Goal: Task Accomplishment & Management: Use online tool/utility

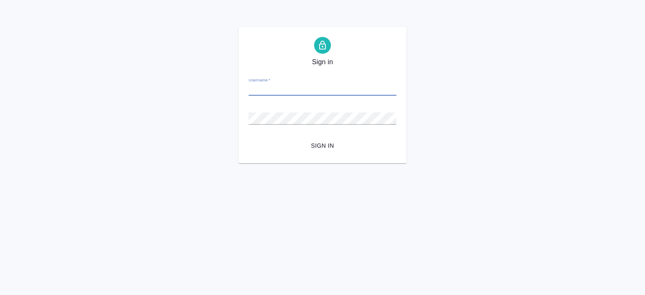
click at [297, 89] on input "Username   *" at bounding box center [323, 90] width 148 height 12
click at [290, 88] on input "Username   *" at bounding box center [323, 90] width 148 height 12
type input "e.zotova@awatera.com"
click at [249, 138] on button "Sign in" at bounding box center [323, 146] width 148 height 16
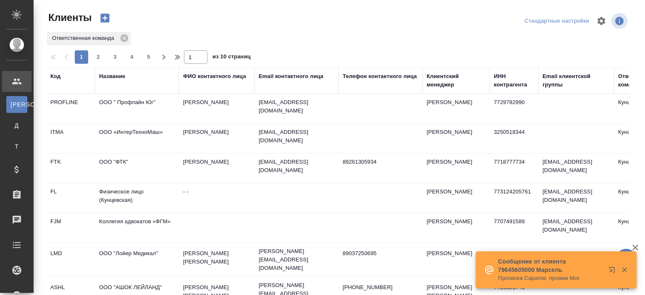
select select "RU"
click at [632, 245] on icon "button" at bounding box center [635, 248] width 10 height 10
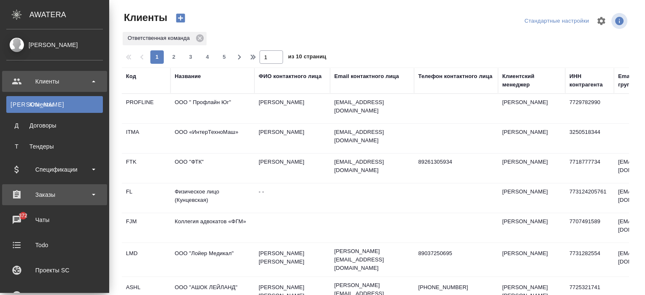
click at [47, 188] on div "Заказы" at bounding box center [54, 194] width 97 height 13
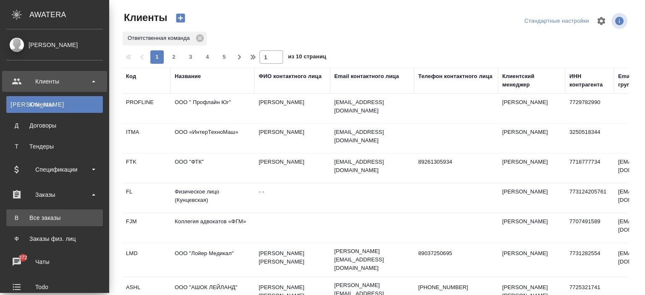
click at [52, 215] on div "Все заказы" at bounding box center [54, 218] width 88 height 8
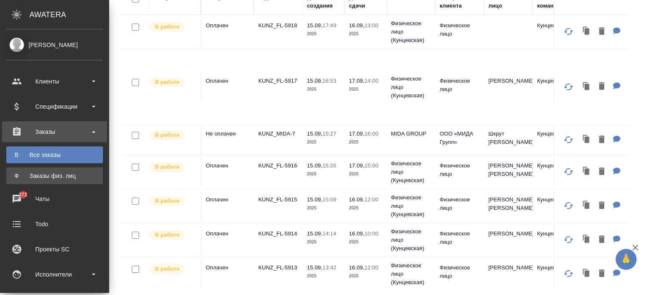
click at [18, 174] on div "Заказы физ. лиц" at bounding box center [54, 176] width 88 height 8
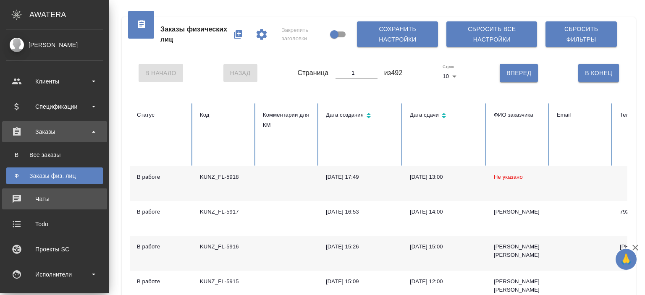
click at [18, 198] on div "Чаты" at bounding box center [54, 199] width 97 height 13
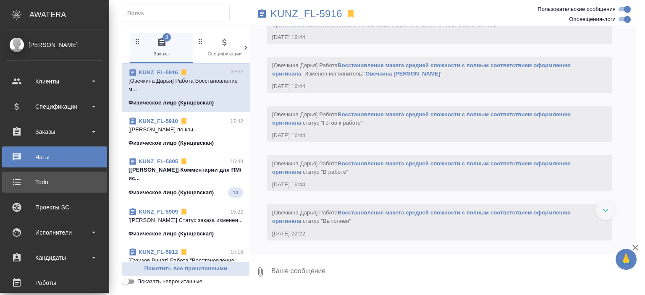
scroll to position [2319, 0]
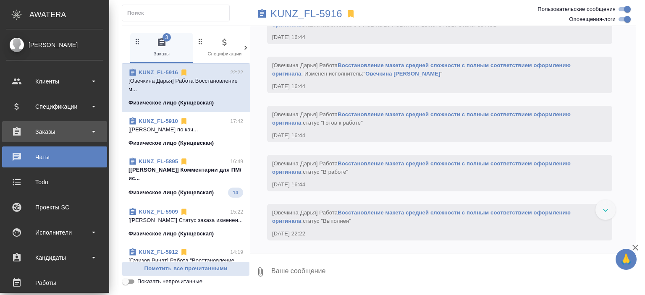
click at [30, 131] on div "Заказы" at bounding box center [54, 132] width 97 height 13
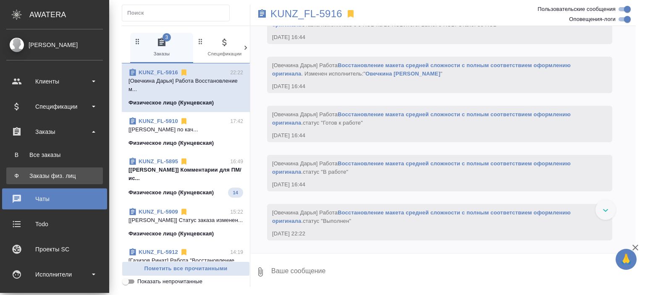
click at [36, 170] on link "Ф Заказы физ. лиц" at bounding box center [54, 175] width 97 height 17
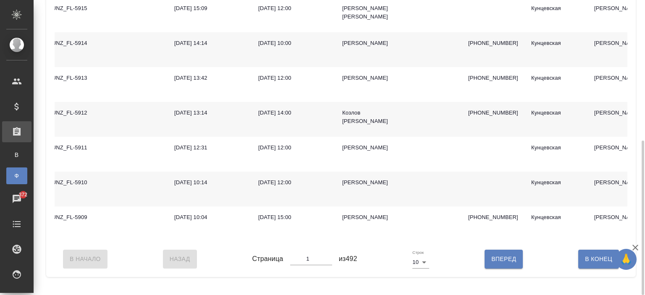
scroll to position [0, 95]
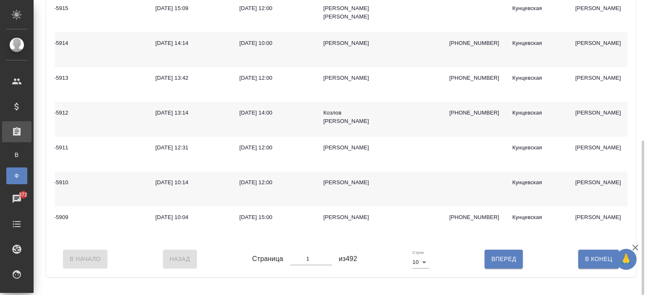
click at [315, 120] on td "[DATE] 14:00" at bounding box center [275, 119] width 84 height 35
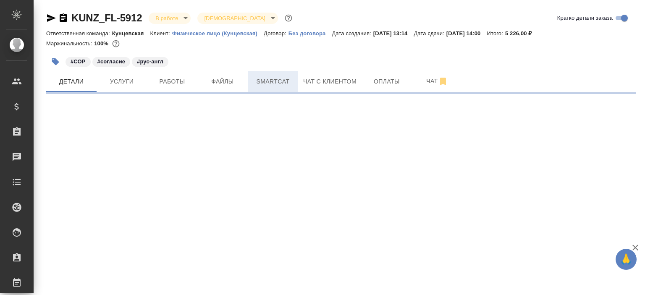
select select "RU"
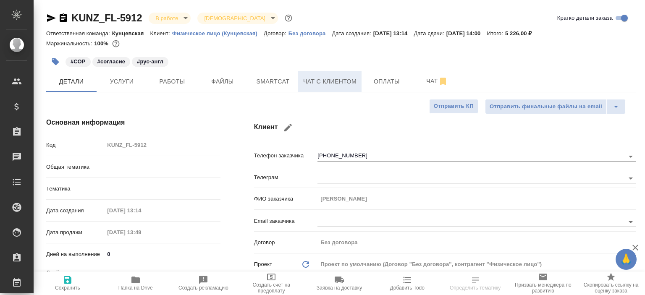
type textarea "x"
click at [333, 80] on span "Чат с клиентом" at bounding box center [329, 81] width 53 height 10
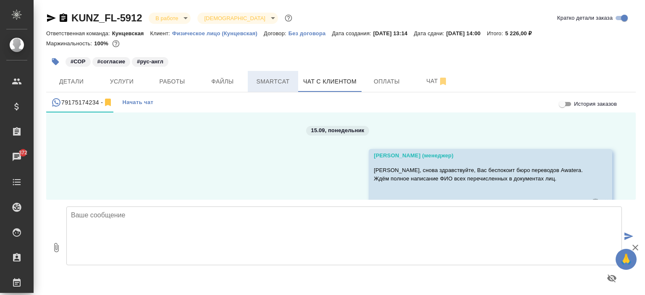
click at [253, 78] on span "Smartcat" at bounding box center [273, 81] width 40 height 10
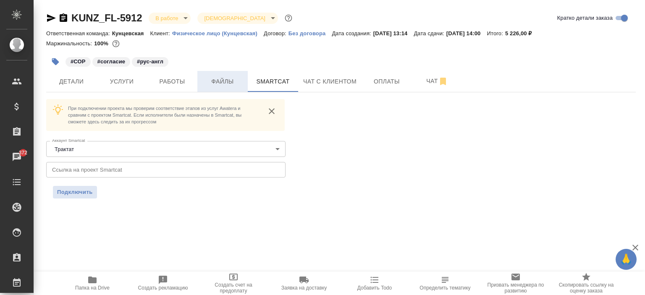
click at [215, 75] on button "Файлы" at bounding box center [222, 81] width 50 height 21
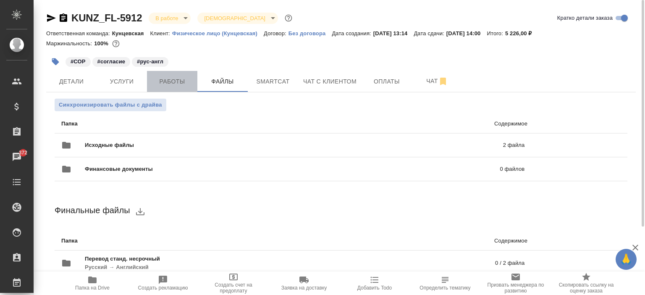
click at [181, 83] on span "Работы" at bounding box center [172, 81] width 40 height 10
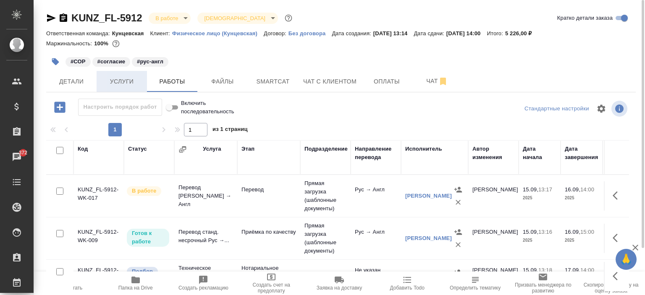
click at [115, 78] on span "Услуги" at bounding box center [122, 81] width 40 height 10
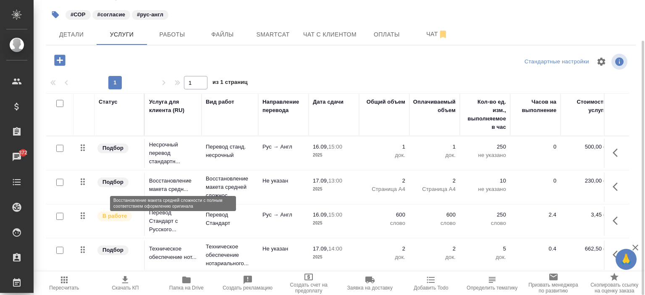
scroll to position [4, 0]
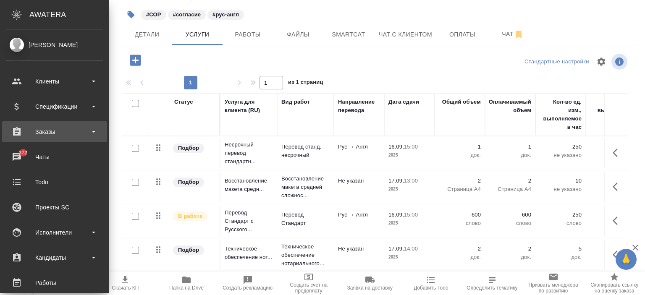
click at [44, 132] on div "Заказы" at bounding box center [54, 132] width 97 height 13
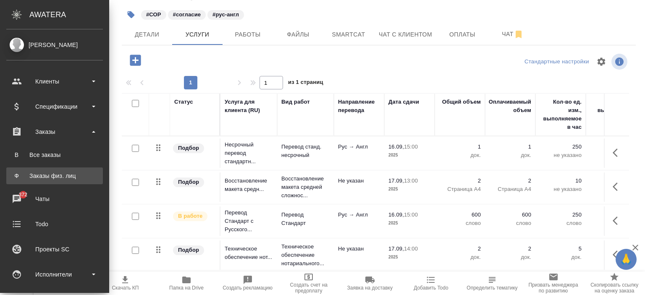
click at [65, 174] on div "Заказы физ. лиц" at bounding box center [54, 176] width 88 height 8
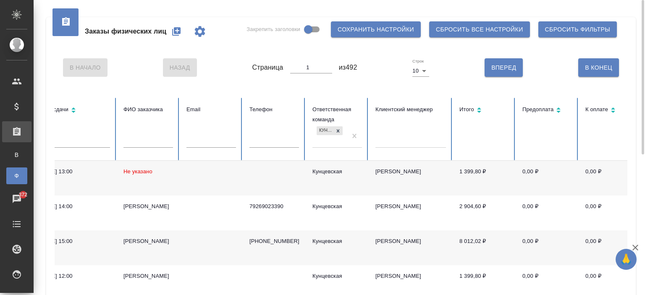
click at [407, 137] on div at bounding box center [410, 139] width 71 height 12
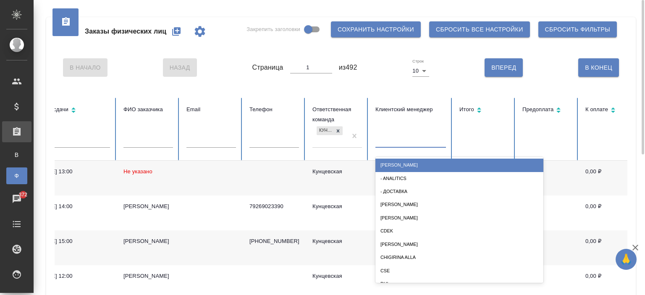
type input "я"
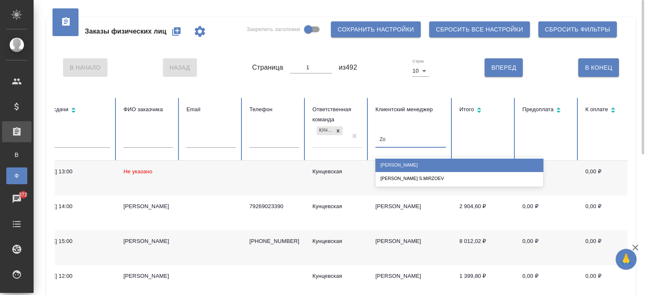
type input "Zot"
click at [411, 161] on div "[PERSON_NAME]" at bounding box center [459, 165] width 168 height 13
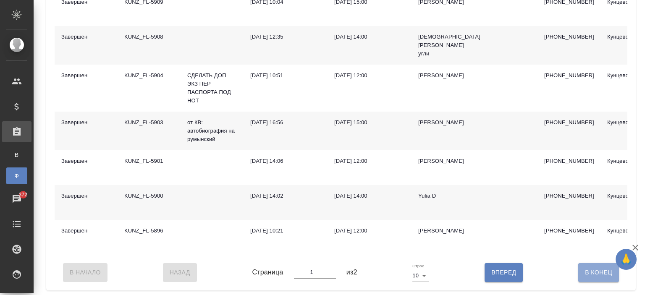
click at [602, 277] on span "В Конец" at bounding box center [598, 272] width 27 height 10
type input "2"
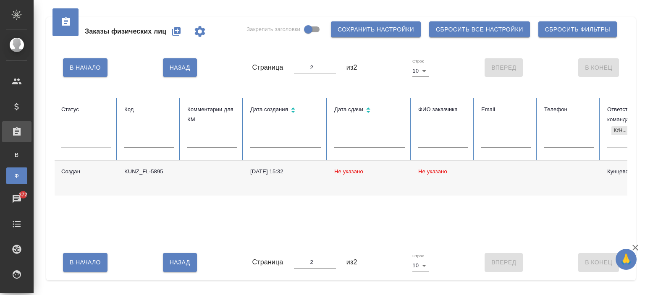
click at [201, 173] on td at bounding box center [212, 178] width 63 height 35
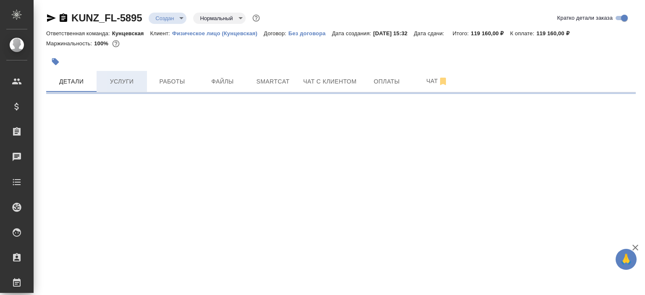
select select "RU"
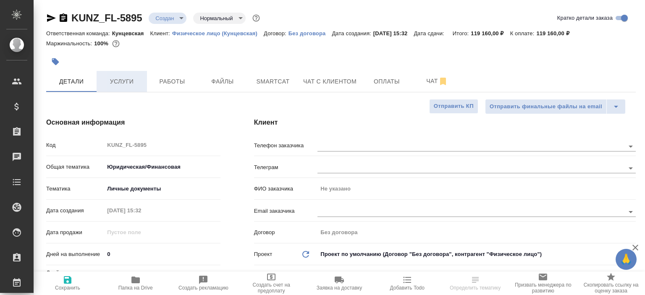
type textarea "x"
click at [108, 80] on span "Услуги" at bounding box center [122, 81] width 40 height 10
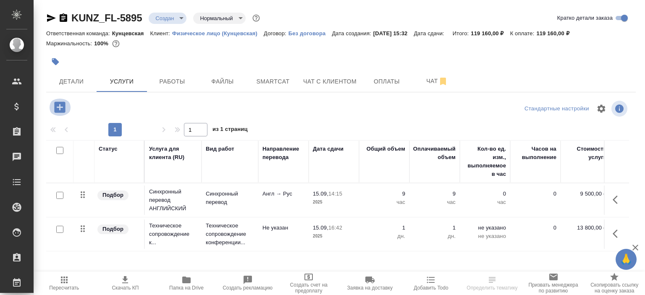
click at [58, 102] on icon "button" at bounding box center [59, 107] width 11 height 11
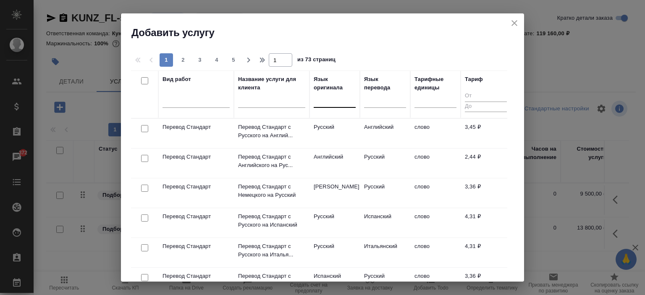
click at [335, 100] on div at bounding box center [335, 99] width 42 height 12
type input "e"
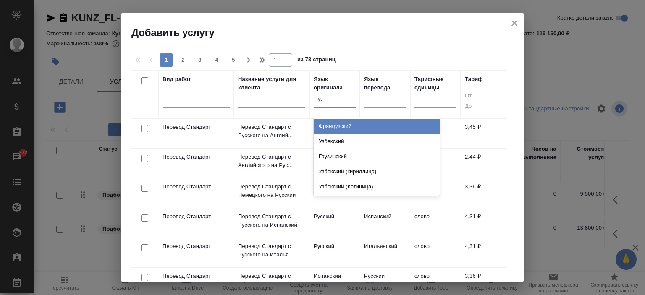
type input "узб"
click at [337, 124] on div "Узбекский" at bounding box center [377, 126] width 126 height 15
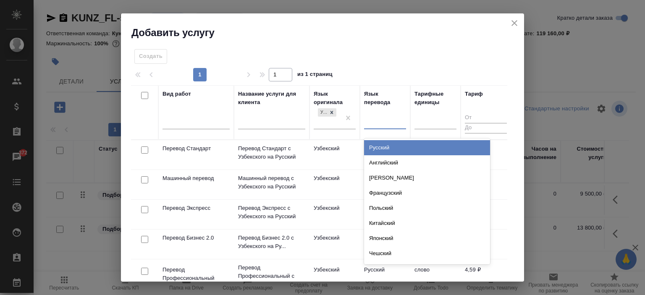
click at [373, 117] on div at bounding box center [385, 121] width 42 height 12
click at [385, 141] on div "Русский" at bounding box center [427, 147] width 126 height 15
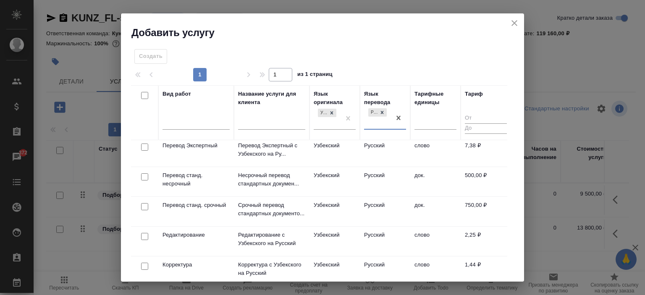
scroll to position [168, 0]
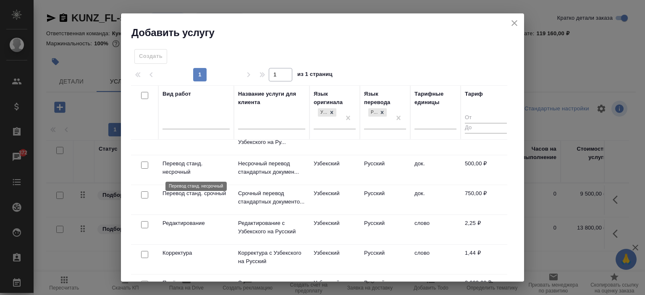
click at [187, 167] on p "Перевод станд. несрочный" at bounding box center [195, 168] width 67 height 17
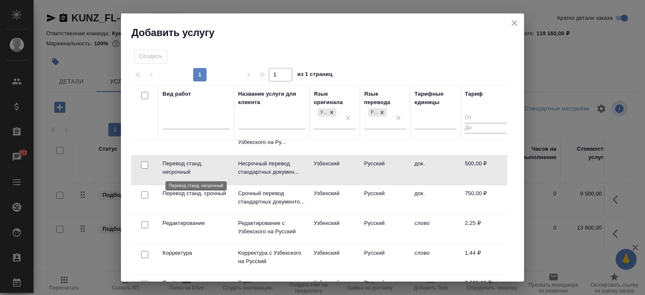
click at [187, 167] on p "Перевод станд. несрочный" at bounding box center [195, 168] width 67 height 17
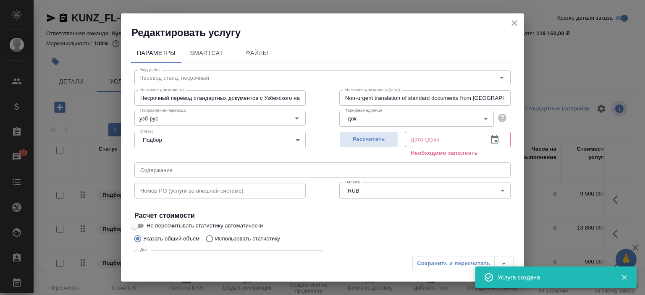
click at [368, 127] on body "🙏 .cls-1 fill:#fff; AWATERA Zotova Ekaterina Клиенты Спецификации Заказы 372 Ча…" at bounding box center [322, 147] width 645 height 295
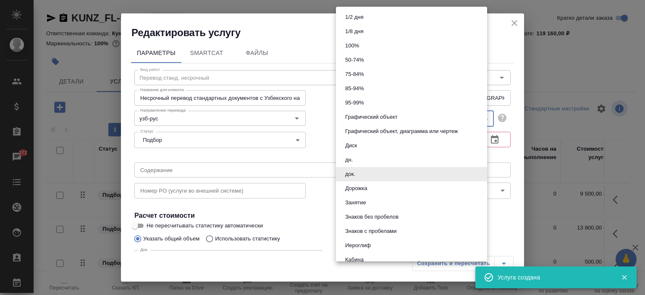
click at [289, 167] on div at bounding box center [322, 147] width 645 height 295
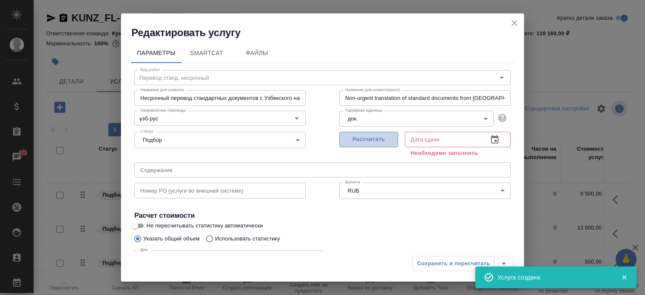
click at [344, 142] on span "Рассчитать" at bounding box center [369, 140] width 50 height 10
type input "15.09.2025 23:51"
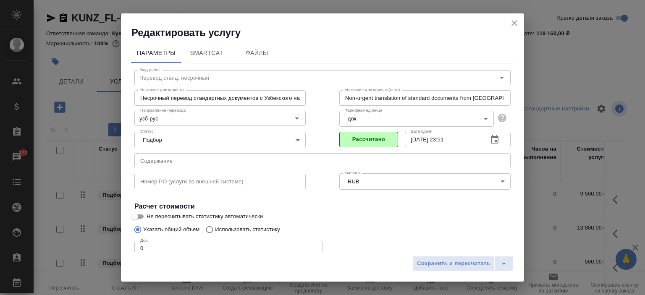
click at [205, 243] on input "0" at bounding box center [228, 248] width 188 height 15
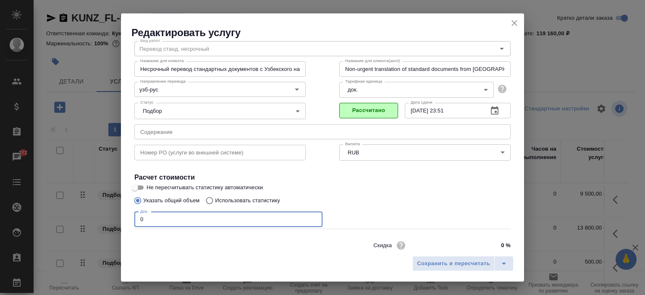
scroll to position [42, 0]
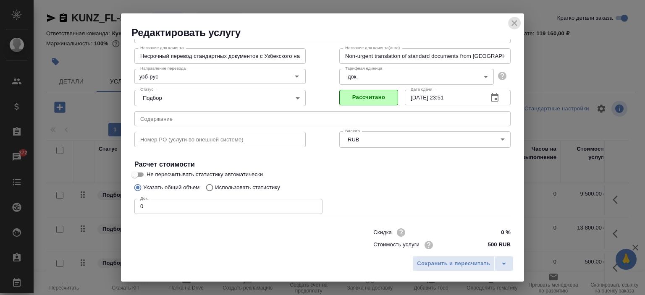
click at [512, 21] on icon "close" at bounding box center [514, 23] width 6 height 6
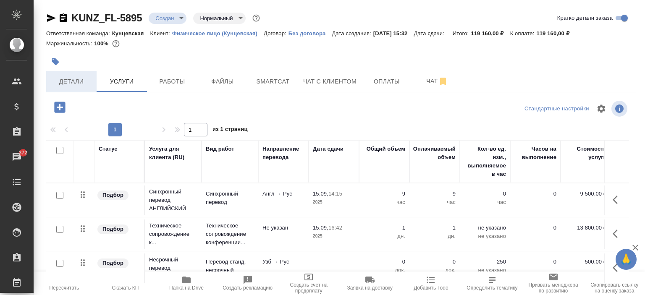
click at [75, 78] on span "Детали" at bounding box center [71, 81] width 40 height 10
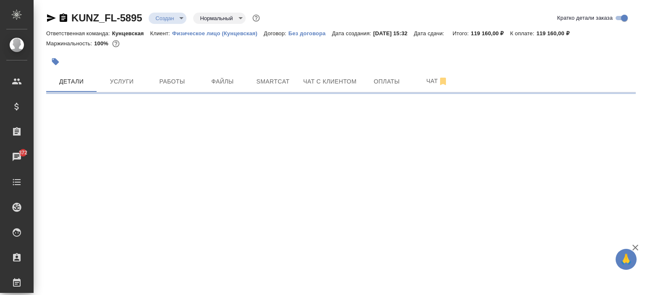
select select "RU"
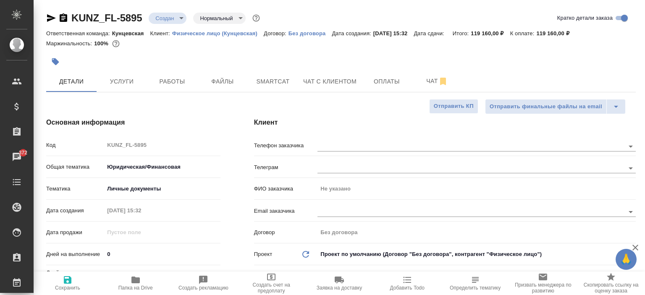
type textarea "x"
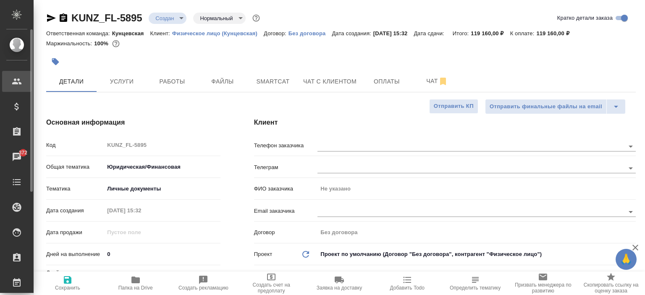
type textarea "x"
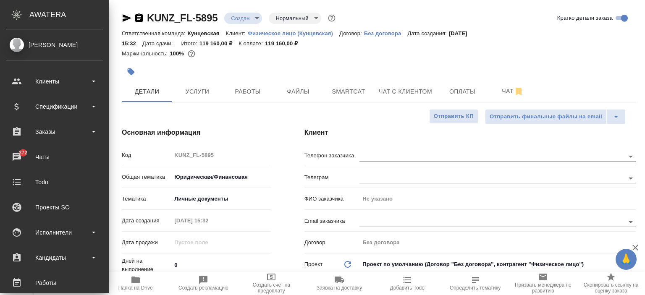
type textarea "x"
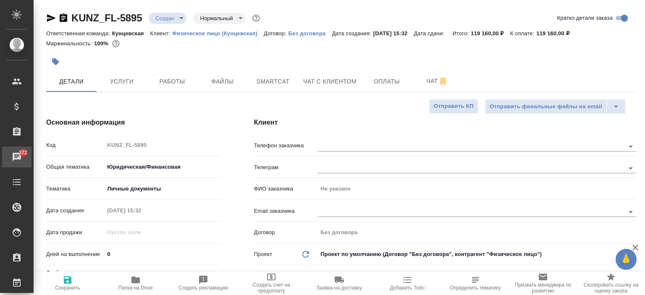
type textarea "x"
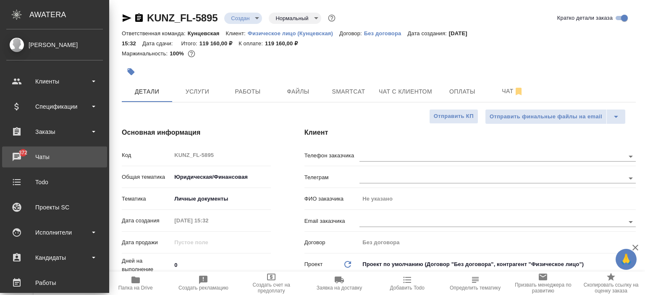
click at [14, 156] on div "Чаты" at bounding box center [54, 157] width 97 height 13
type textarea "x"
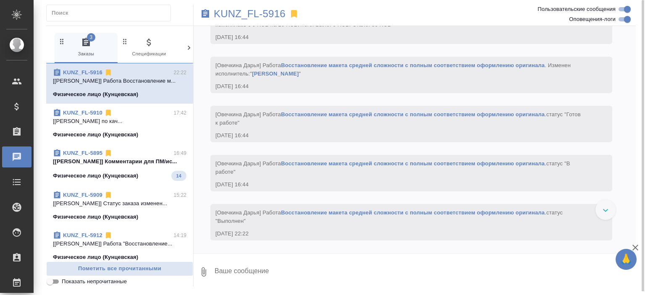
scroll to position [2286, 0]
click at [186, 44] on icon at bounding box center [189, 48] width 8 height 8
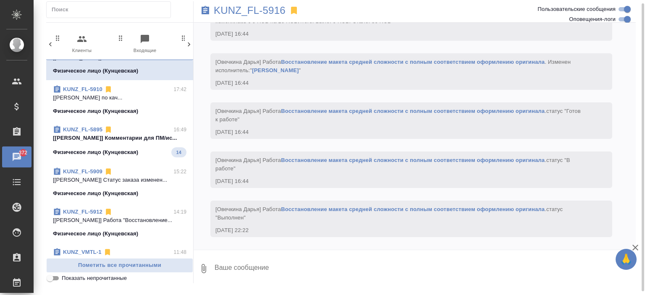
scroll to position [42, 0]
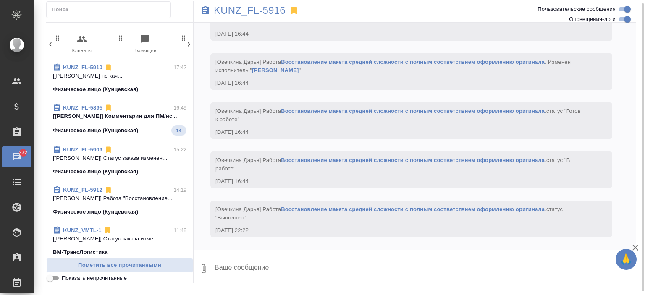
click at [131, 127] on p "Физическое лицо (Кунцевская)" at bounding box center [95, 130] width 85 height 8
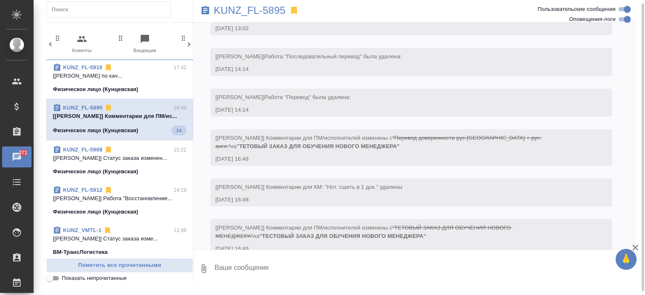
scroll to position [2770, 0]
